Goal: Task Accomplishment & Management: Use online tool/utility

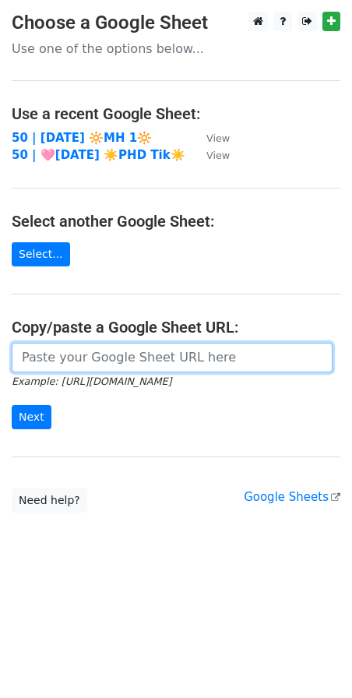
click at [150, 349] on input "url" at bounding box center [172, 358] width 321 height 30
paste input "[URL][DOMAIN_NAME]"
type input "https://docs.google.com/spreadsheets/d/1uoIN7yTcfx3uPx-eOqt_tcKI8lGjFHjGMjjFMfD…"
click at [12, 405] on input "Next" at bounding box center [32, 417] width 40 height 24
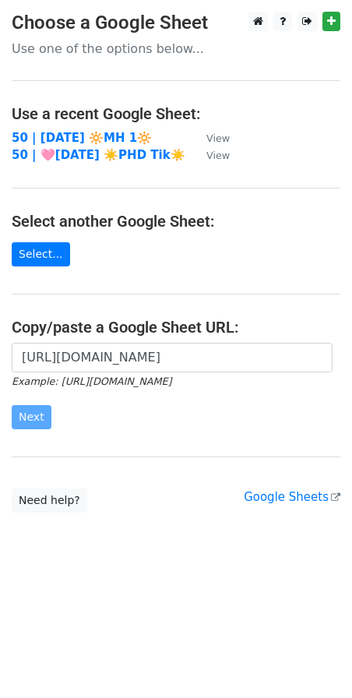
scroll to position [0, 0]
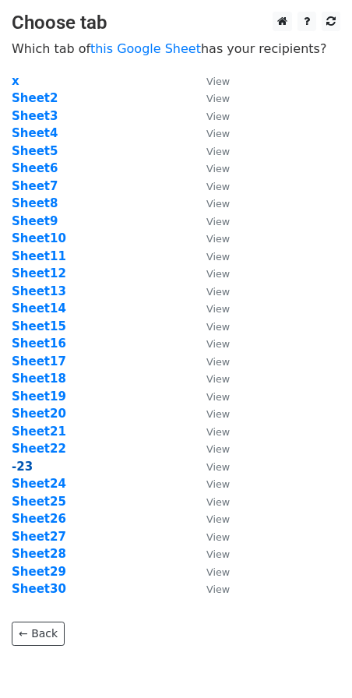
click at [25, 465] on strong "-23" at bounding box center [22, 466] width 21 height 14
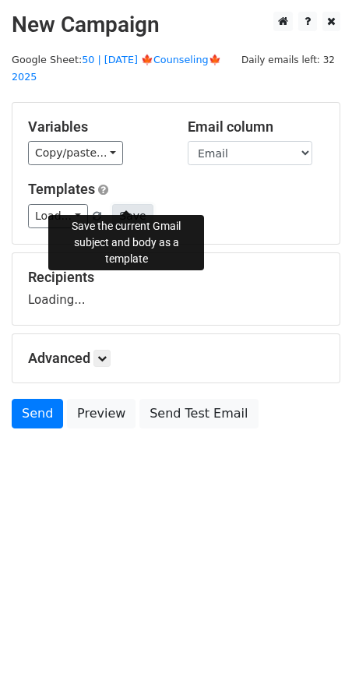
click at [112, 204] on button "Save" at bounding box center [132, 216] width 40 height 24
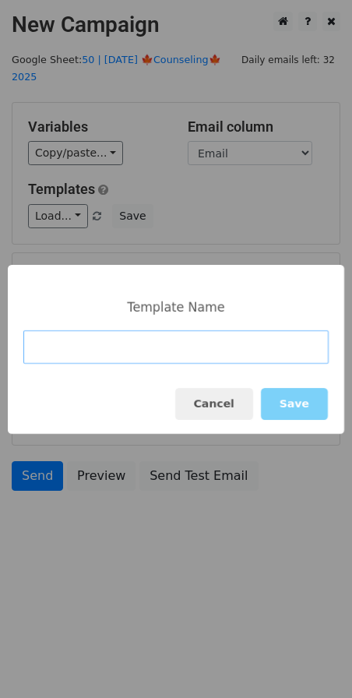
click at [114, 330] on input at bounding box center [175, 346] width 305 height 33
paste input "Marketing Toolkit for Counselors"
type input "Marketing Toolkit for Counselors"
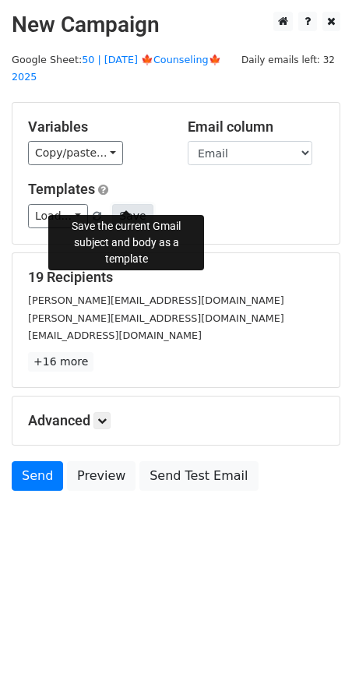
click at [124, 204] on button "Save" at bounding box center [132, 216] width 40 height 24
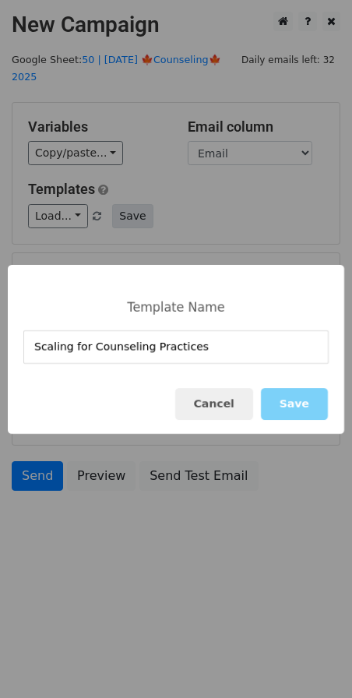
type input "Scaling for Counseling Practices"
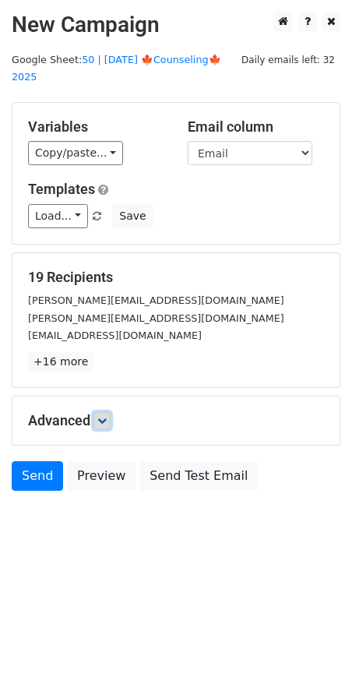
click at [107, 416] on icon at bounding box center [101, 420] width 9 height 9
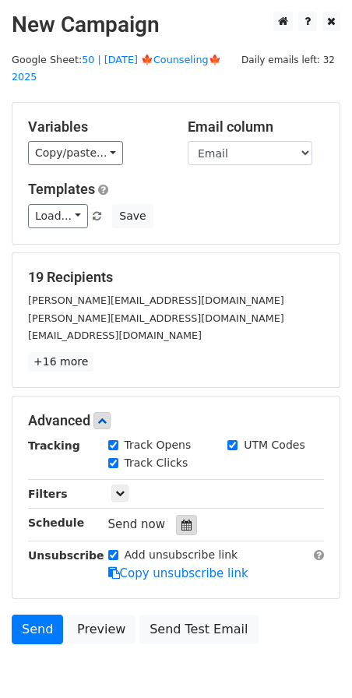
click at [181, 519] on icon at bounding box center [186, 524] width 10 height 11
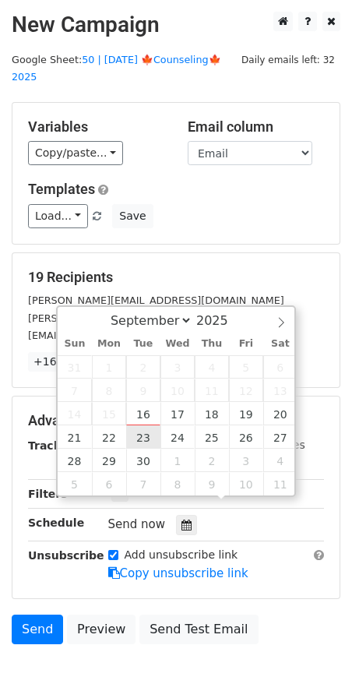
type input "2025-09-23 12:00"
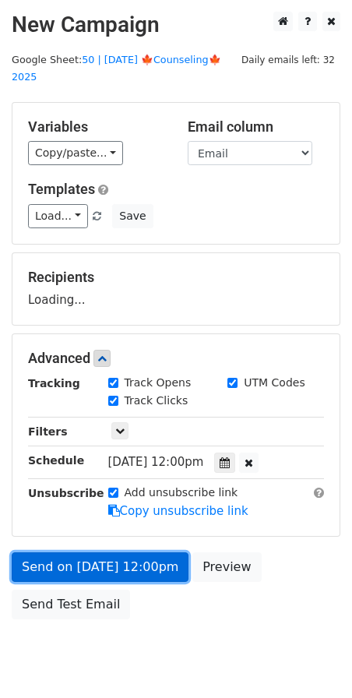
click at [112, 552] on link "Send on Sep 23 at 12:00pm" at bounding box center [100, 567] width 177 height 30
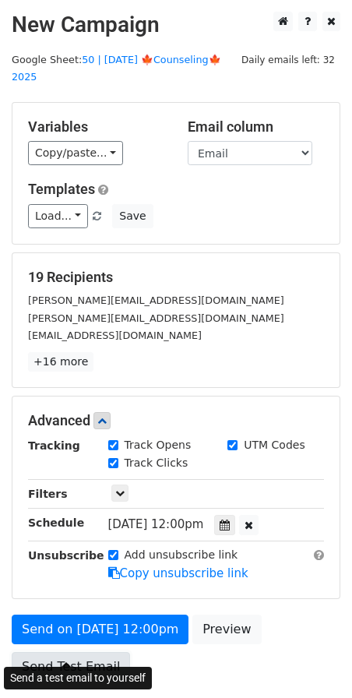
click at [70, 652] on link "Send Test Email" at bounding box center [71, 667] width 118 height 30
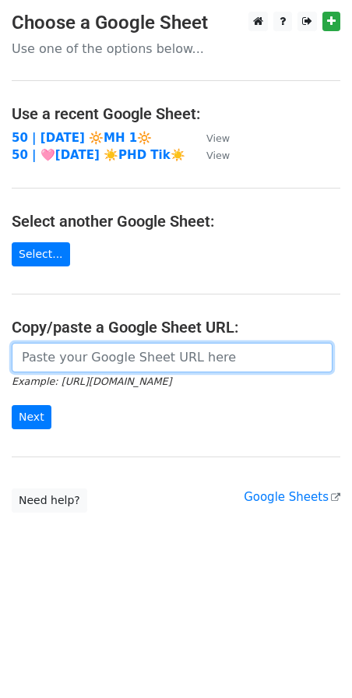
click at [127, 357] on input "url" at bounding box center [172, 358] width 321 height 30
paste input "[URL][DOMAIN_NAME]"
type input "[URL][DOMAIN_NAME]"
click at [12, 405] on input "Next" at bounding box center [32, 417] width 40 height 24
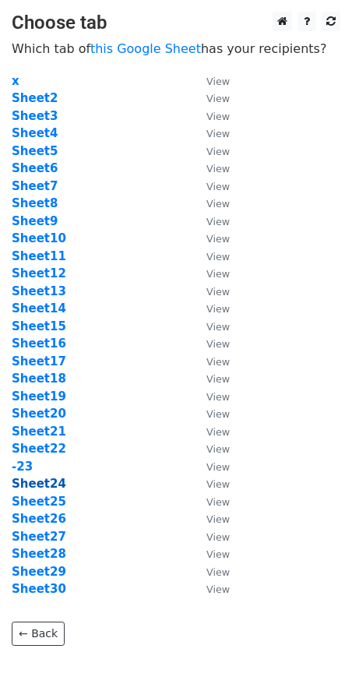
click at [34, 481] on strong "Sheet24" at bounding box center [39, 484] width 55 height 14
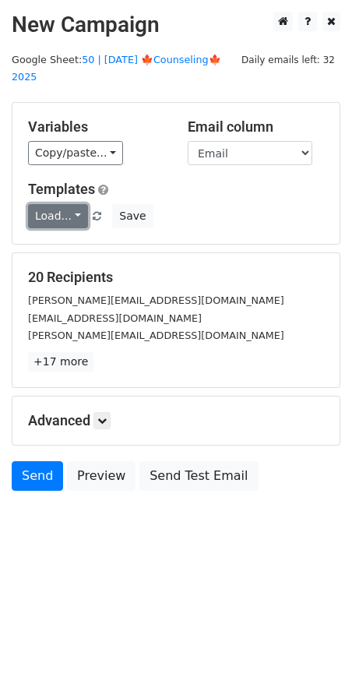
click at [65, 204] on link "Load..." at bounding box center [58, 216] width 60 height 24
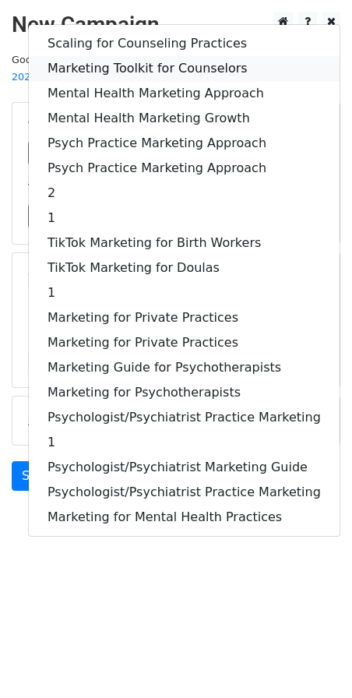
click at [174, 56] on link "Marketing Toolkit for Counselors" at bounding box center [184, 68] width 311 height 25
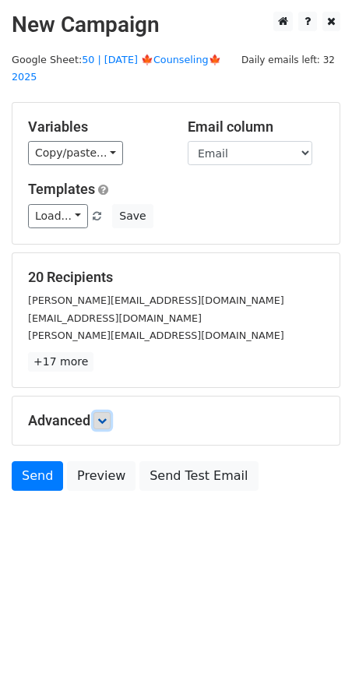
click at [104, 416] on icon at bounding box center [101, 420] width 9 height 9
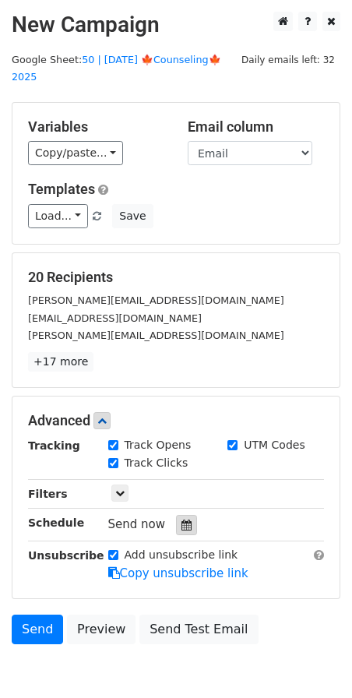
click at [181, 519] on icon at bounding box center [186, 524] width 10 height 11
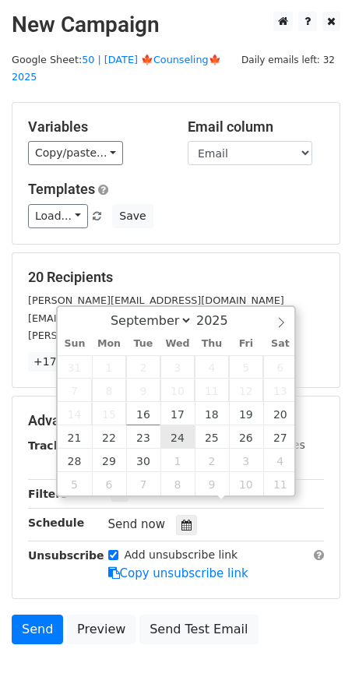
type input "2025-09-24 12:00"
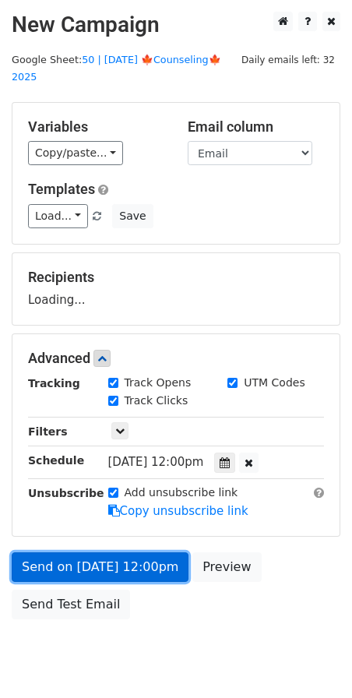
click at [118, 557] on link "Send on Sep 24 at 12:00pm" at bounding box center [100, 567] width 177 height 30
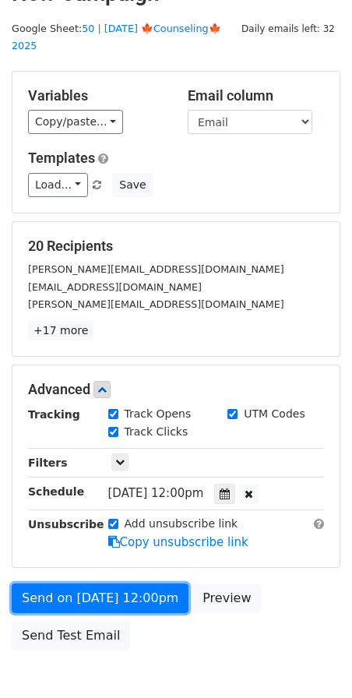
scroll to position [96, 0]
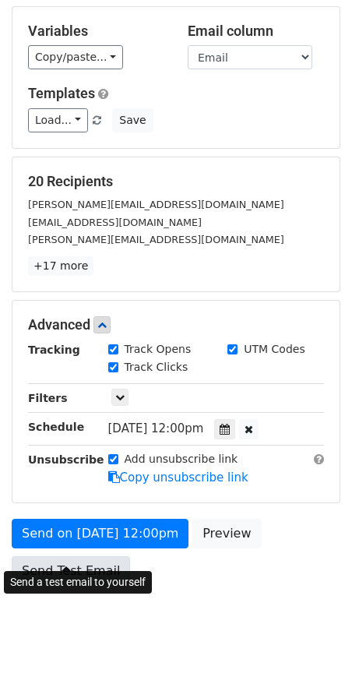
click at [58, 558] on link "Send Test Email" at bounding box center [71, 571] width 118 height 30
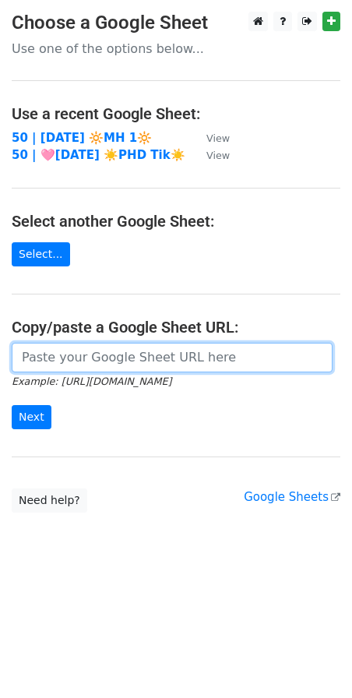
click at [123, 364] on input "url" at bounding box center [172, 358] width 321 height 30
paste input "https://docs.google.com/spreadsheets/d/1uoIN7yTcfx3uPx-eOqt_tcKI8lGjFHjGMjjFMfD…"
type input "https://docs.google.com/spreadsheets/d/1uoIN7yTcfx3uPx-eOqt_tcKI8lGjFHjGMjjFMfD…"
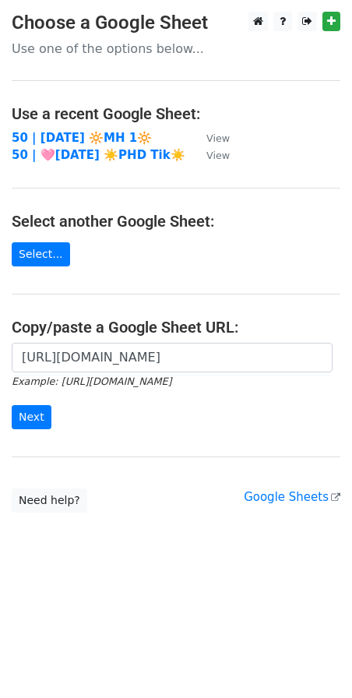
scroll to position [0, 0]
click at [23, 422] on input "Next" at bounding box center [32, 417] width 40 height 24
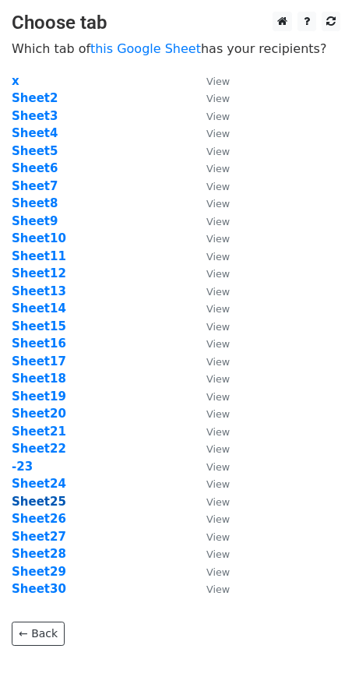
click at [50, 500] on strong "Sheet25" at bounding box center [39, 501] width 55 height 14
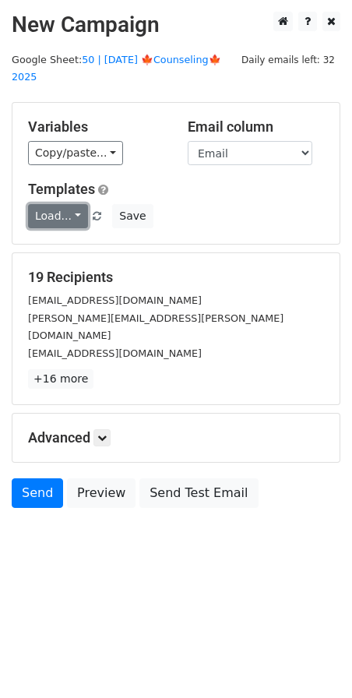
click at [61, 207] on link "Load..." at bounding box center [58, 216] width 60 height 24
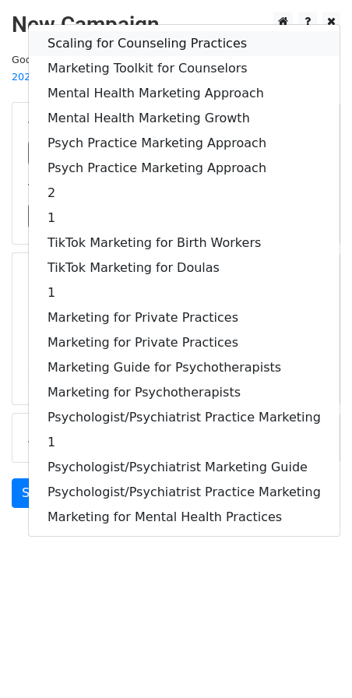
click at [150, 31] on link "Scaling for Counseling Practices" at bounding box center [184, 43] width 311 height 25
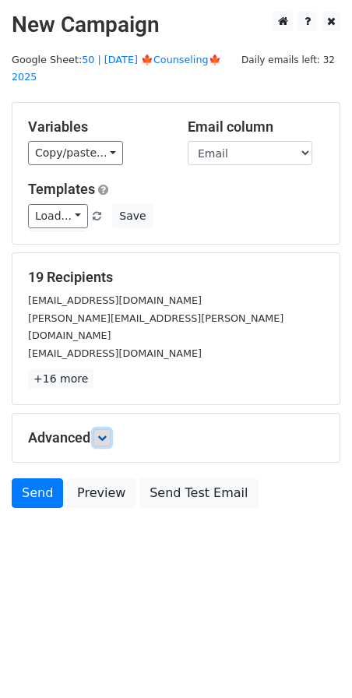
click at [111, 429] on link at bounding box center [101, 437] width 17 height 17
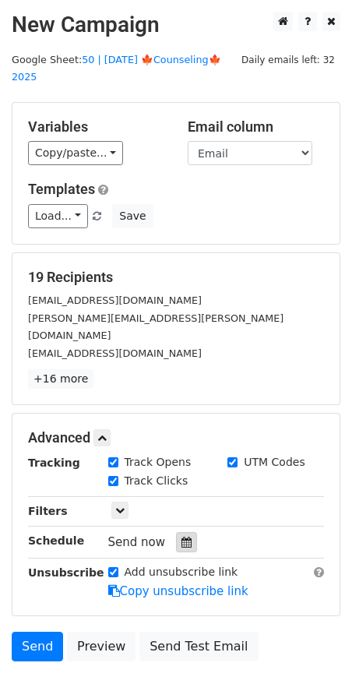
click at [181, 537] on icon at bounding box center [186, 542] width 10 height 11
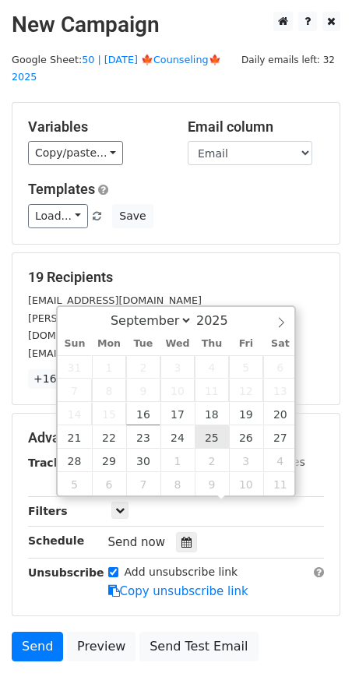
type input "[DATE] 12:00"
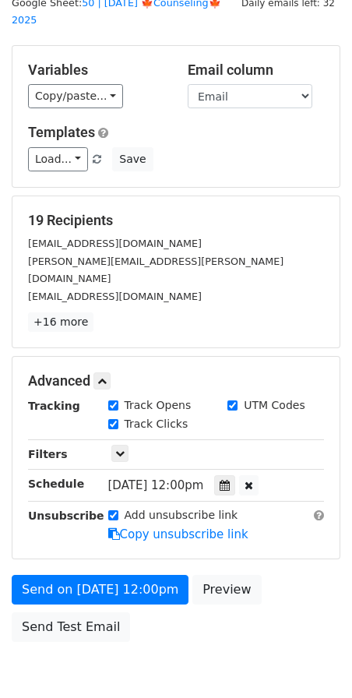
scroll to position [69, 0]
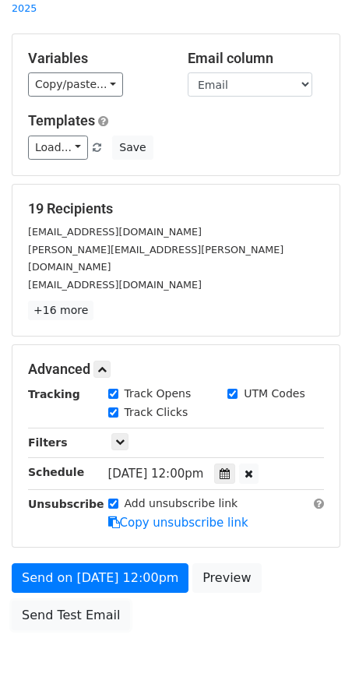
click at [90, 600] on link "Send Test Email" at bounding box center [71, 615] width 118 height 30
